Goal: Task Accomplishment & Management: Manage account settings

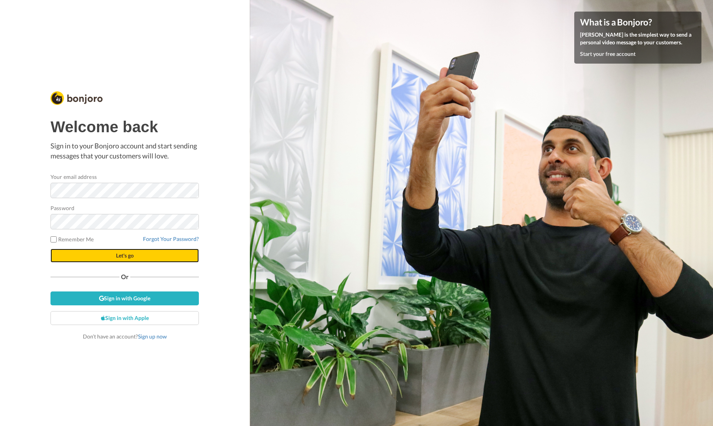
click at [125, 254] on span "Let's go" at bounding box center [125, 255] width 18 height 7
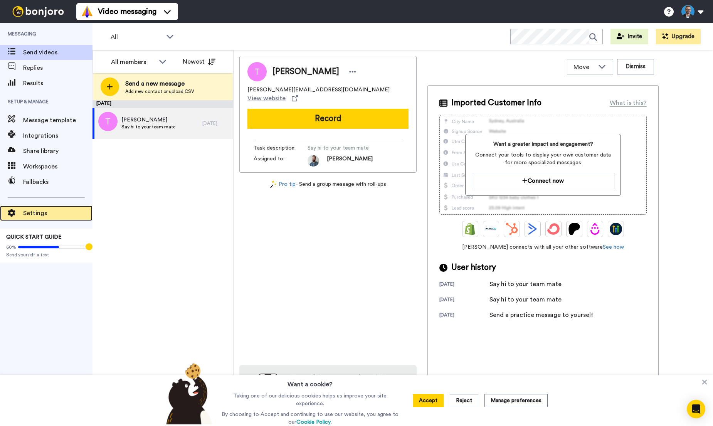
click at [31, 212] on span "Settings" at bounding box center [57, 213] width 69 height 9
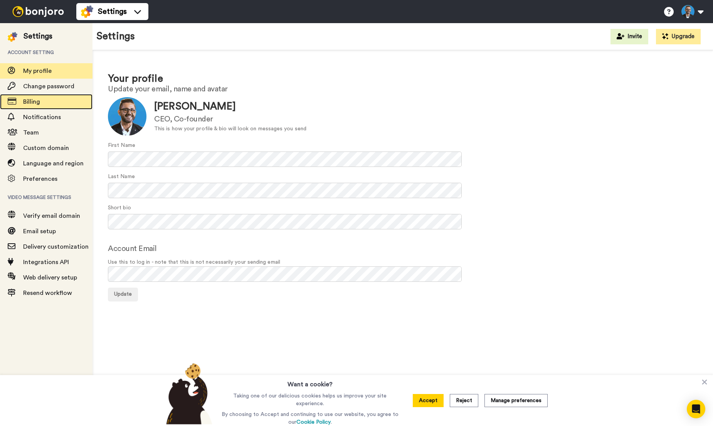
click at [61, 107] on div "Billing" at bounding box center [46, 101] width 93 height 15
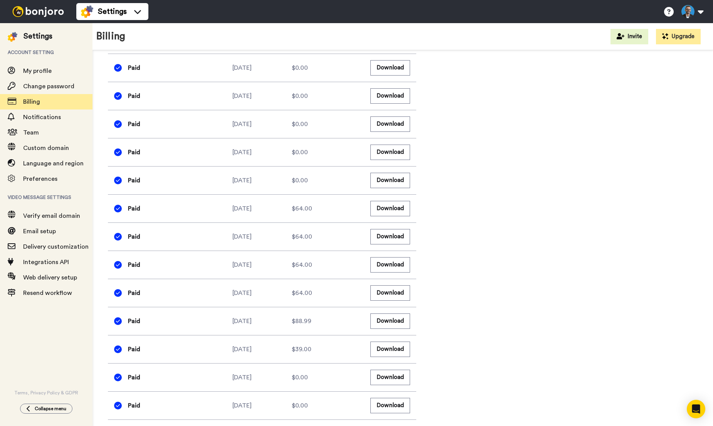
scroll to position [821, 0]
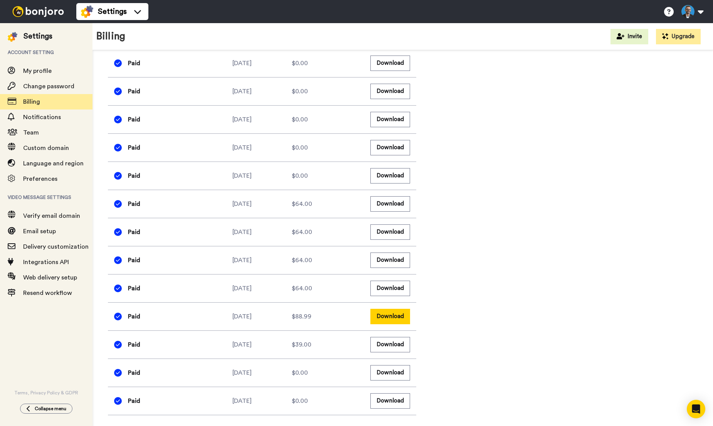
click at [389, 320] on button "Download" at bounding box center [391, 316] width 40 height 15
click at [384, 287] on button "Download" at bounding box center [391, 288] width 40 height 15
click at [386, 258] on button "Download" at bounding box center [391, 260] width 40 height 15
click at [384, 233] on button "Download" at bounding box center [391, 231] width 40 height 15
click at [387, 204] on button "Download" at bounding box center [391, 203] width 40 height 15
